Goal: Task Accomplishment & Management: Manage account settings

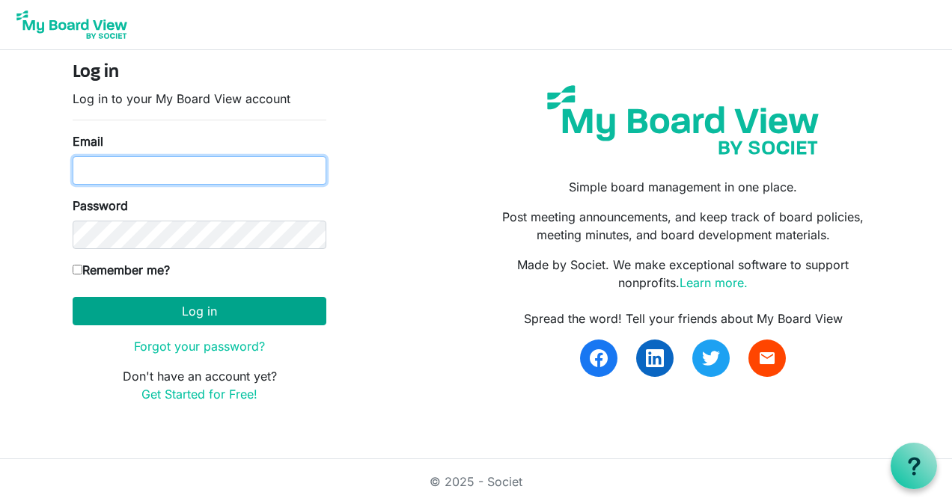
type input "karinar@lampchc.org"
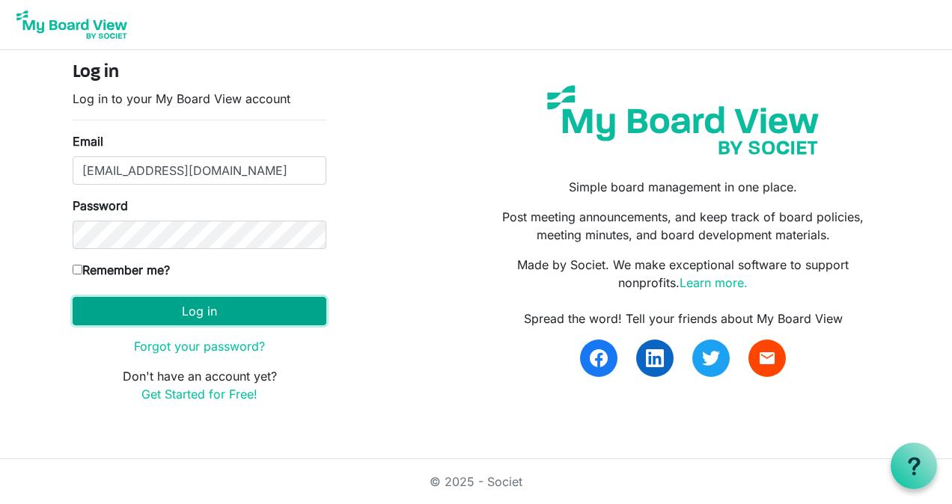
click at [204, 301] on button "Log in" at bounding box center [200, 311] width 254 height 28
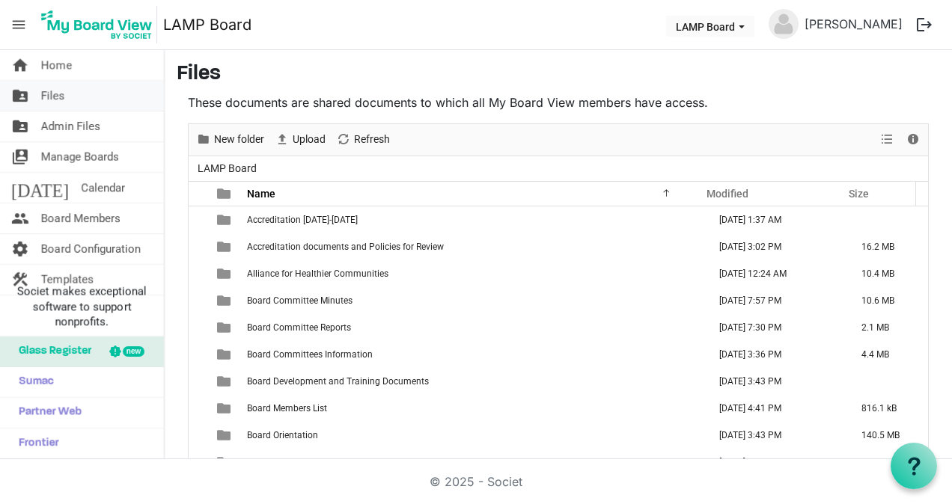
click at [97, 82] on link "folder_shared Files" at bounding box center [82, 96] width 164 height 30
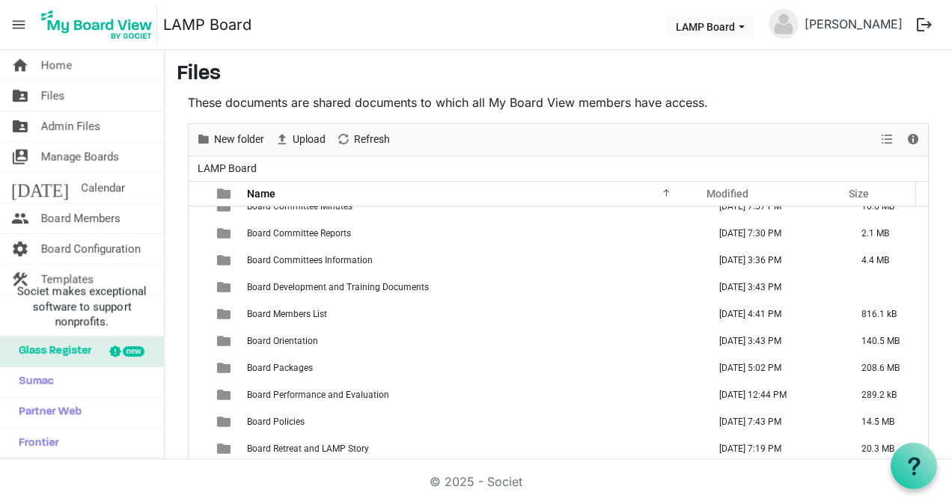
scroll to position [99, 0]
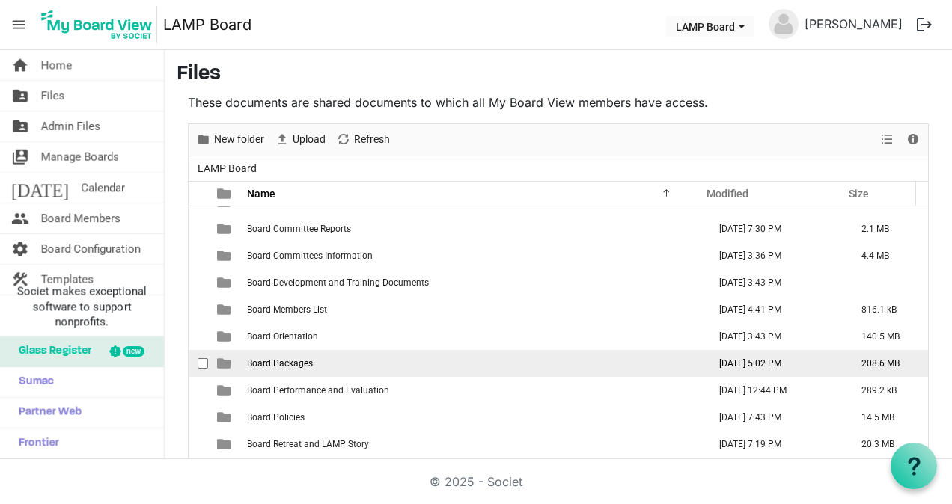
click at [554, 371] on td "Board Packages" at bounding box center [472, 363] width 461 height 27
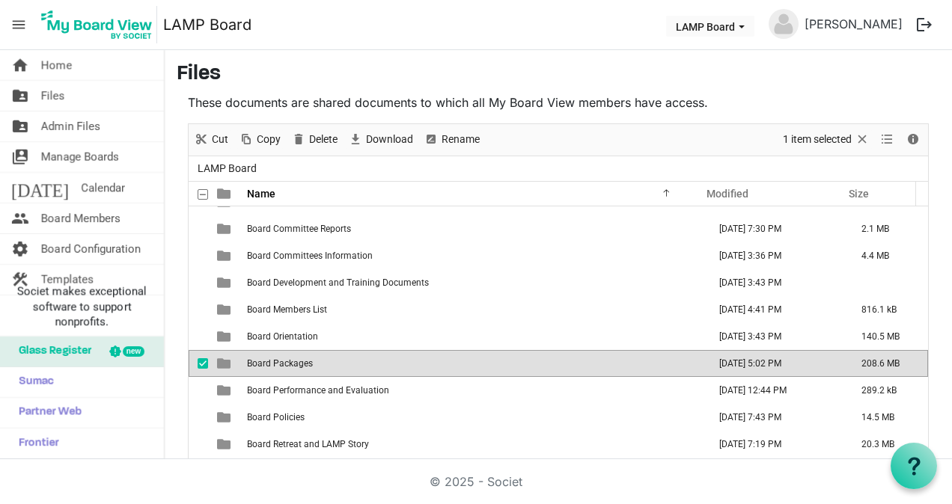
click at [355, 359] on td "Board Packages" at bounding box center [472, 363] width 461 height 27
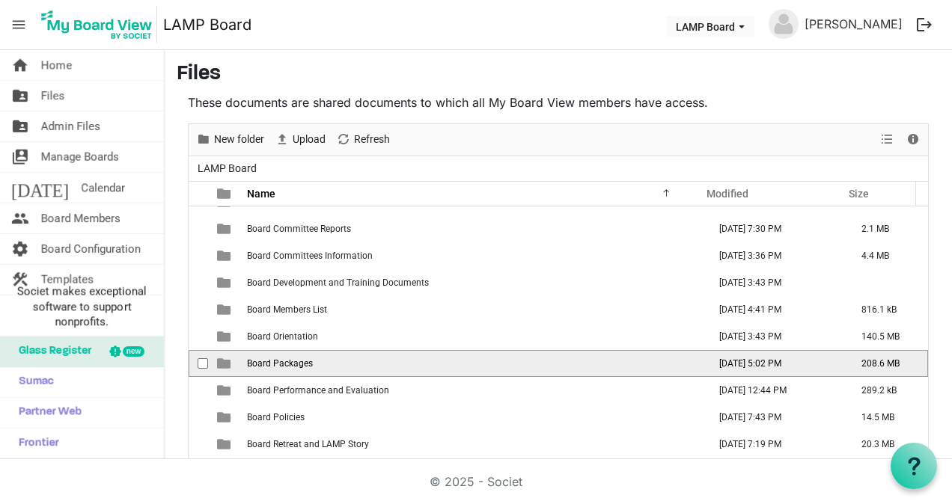
click at [355, 359] on td "Board Packages" at bounding box center [472, 363] width 461 height 27
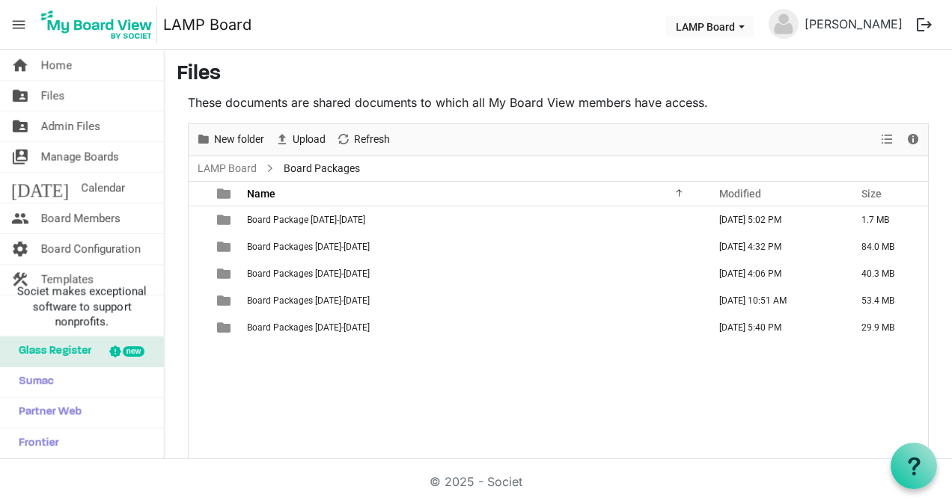
scroll to position [0, 0]
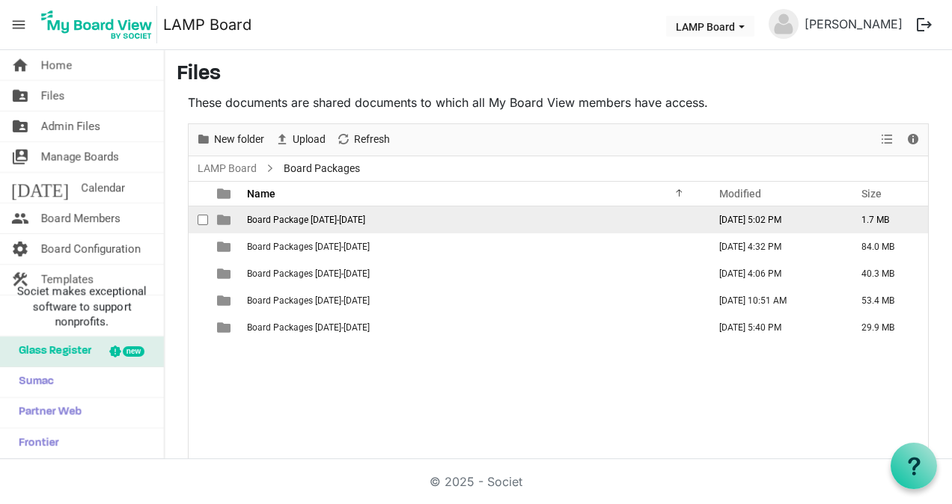
click at [361, 224] on td "Board Package 2025-2026" at bounding box center [472, 220] width 461 height 27
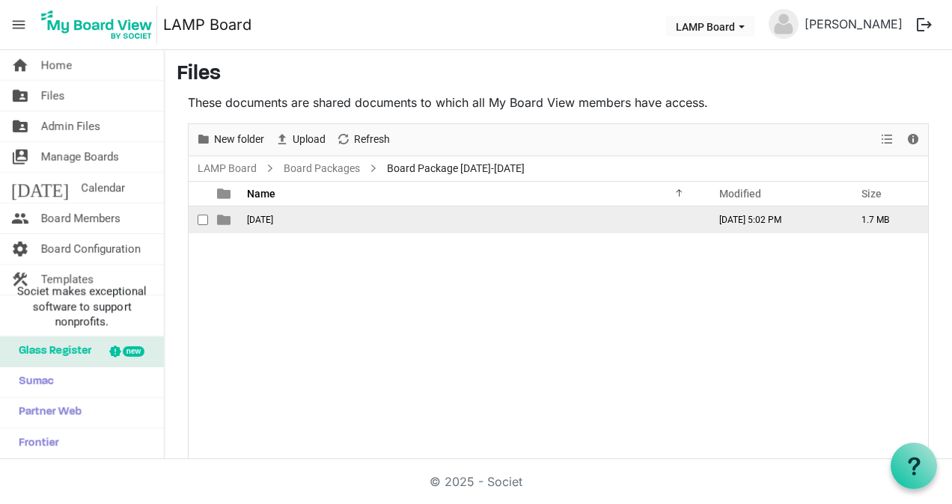
click at [391, 224] on td "October 2025" at bounding box center [472, 220] width 461 height 27
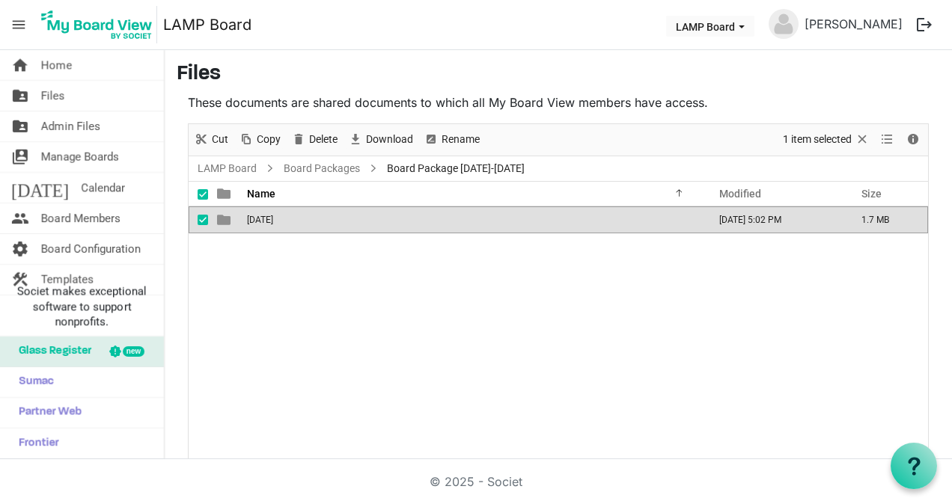
click at [391, 224] on td "October 2025" at bounding box center [472, 220] width 461 height 27
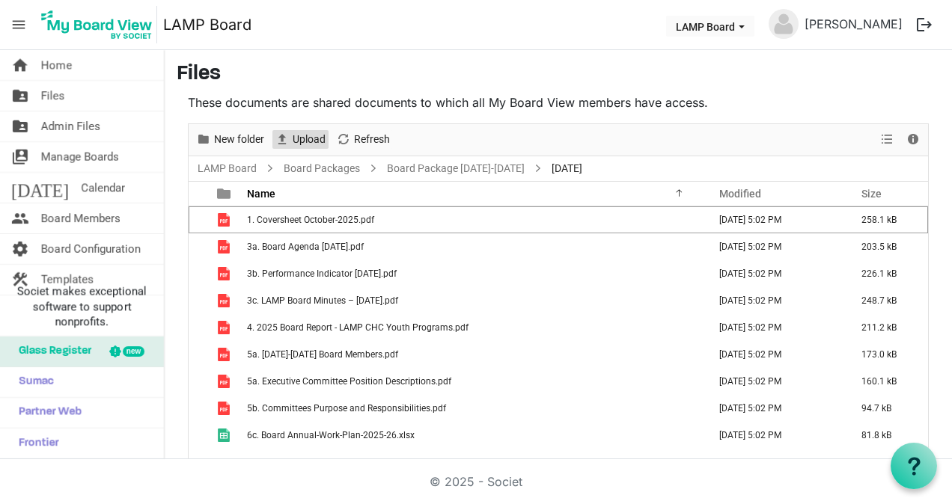
click at [314, 132] on span "Upload" at bounding box center [309, 139] width 36 height 19
click at [316, 135] on span "Upload" at bounding box center [309, 139] width 36 height 19
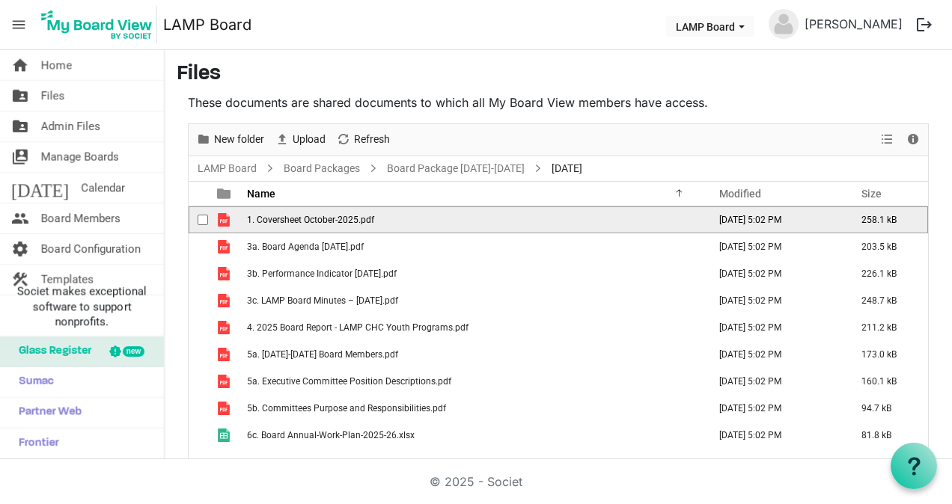
click at [338, 211] on td "1. Coversheet October-2025.pdf" at bounding box center [472, 220] width 461 height 27
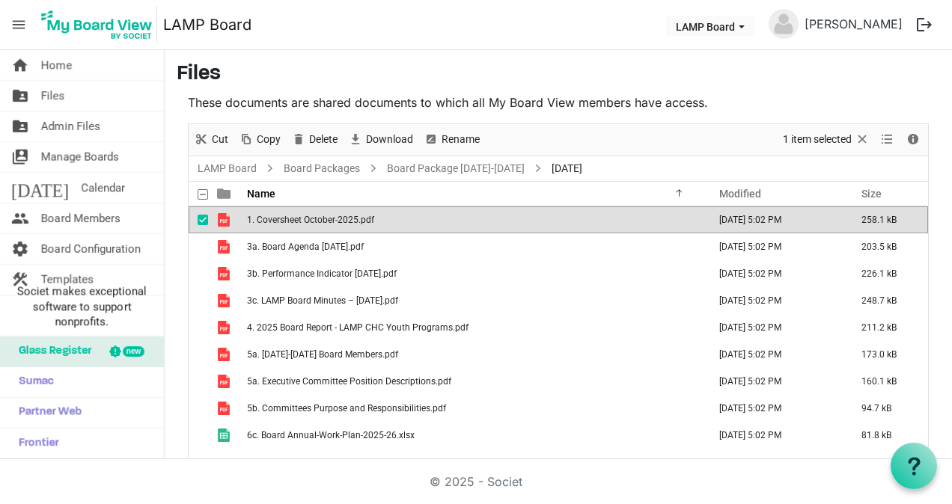
click at [338, 211] on td "1. Coversheet October-2025.pdf" at bounding box center [472, 220] width 461 height 27
click at [305, 216] on span "1. Coversheet October-2025.pdf" at bounding box center [310, 220] width 127 height 10
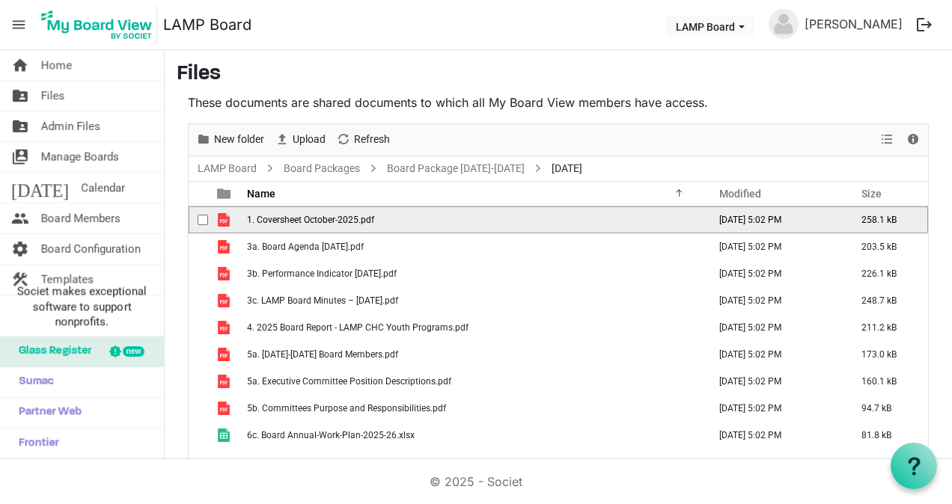
click at [305, 216] on span "1. Coversheet October-2025.pdf" at bounding box center [310, 220] width 127 height 10
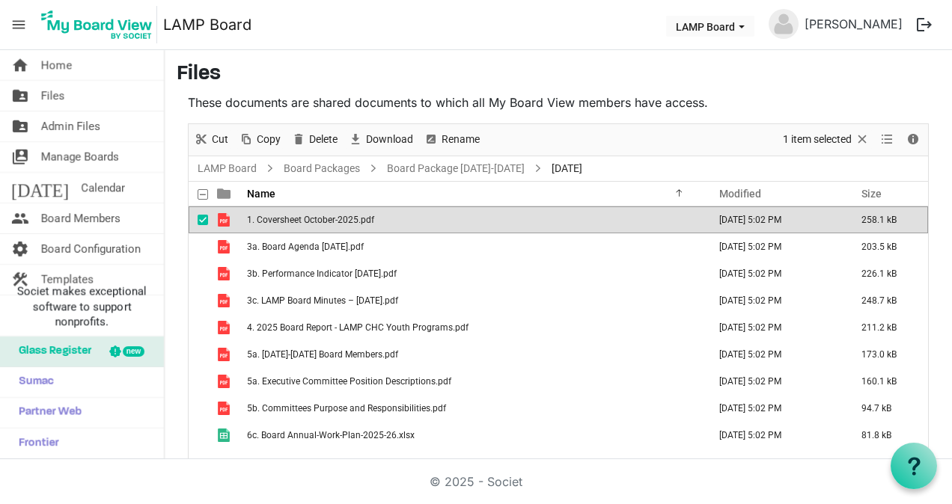
click at [359, 221] on span "1. Coversheet October-2025.pdf" at bounding box center [310, 220] width 127 height 10
click at [319, 222] on span "1. Coversheet October-2025.pdf" at bounding box center [310, 220] width 127 height 10
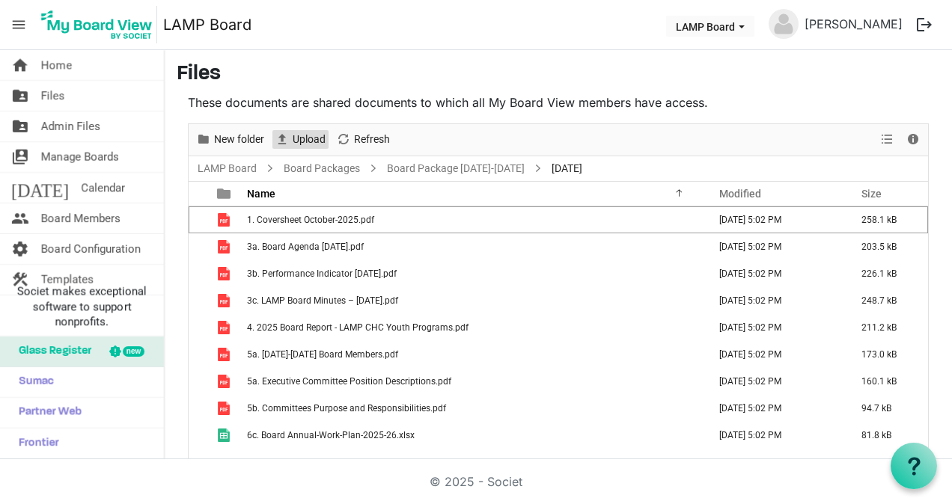
click at [302, 135] on span "Upload" at bounding box center [309, 139] width 36 height 19
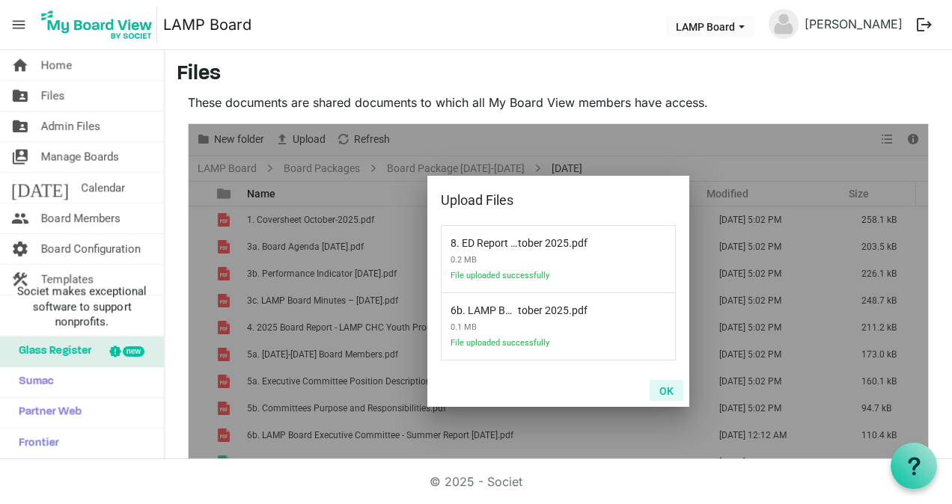
click at [659, 391] on button "OK" at bounding box center [667, 390] width 34 height 21
